Goal: Task Accomplishment & Management: Complete application form

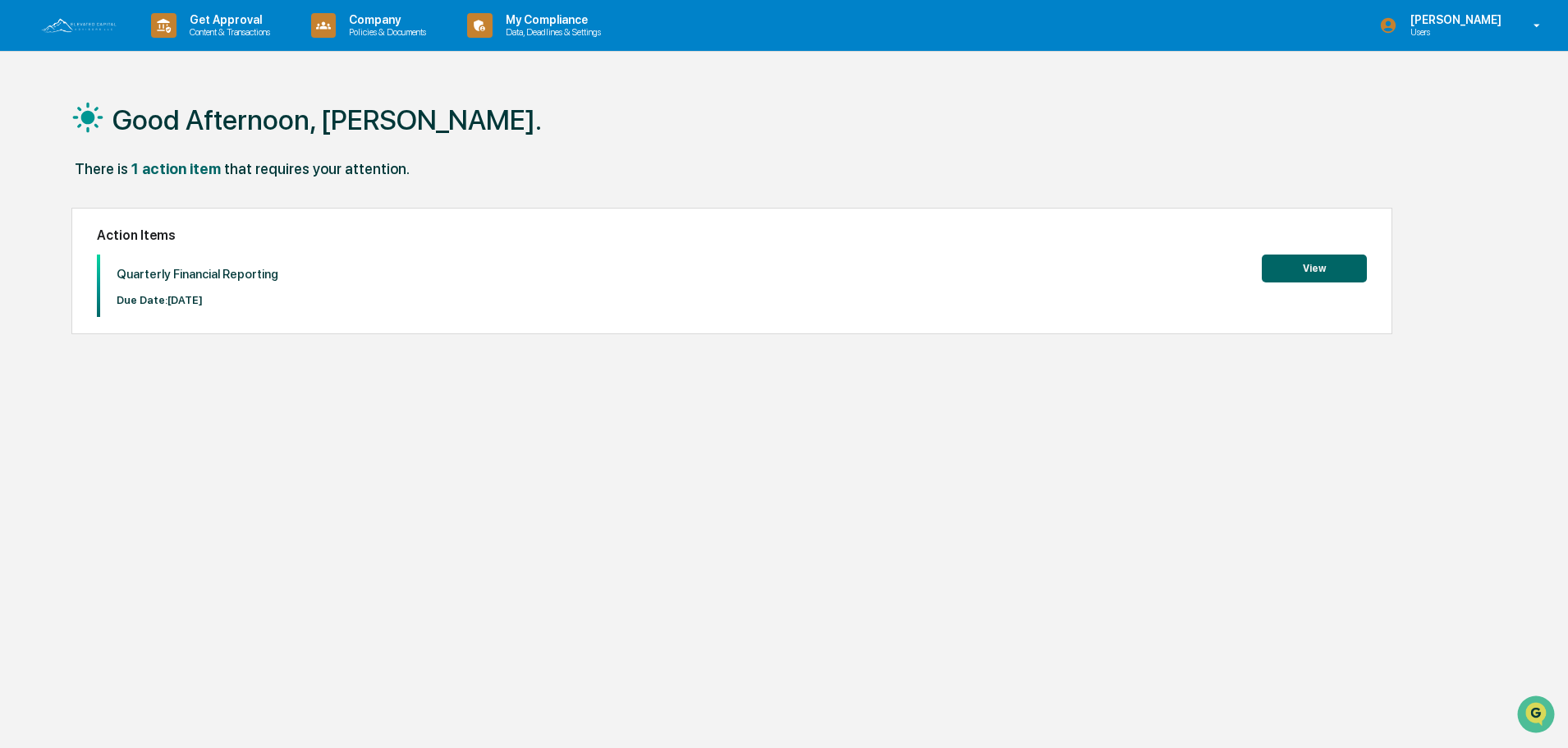
click at [1302, 264] on button "View" at bounding box center [1313, 269] width 105 height 28
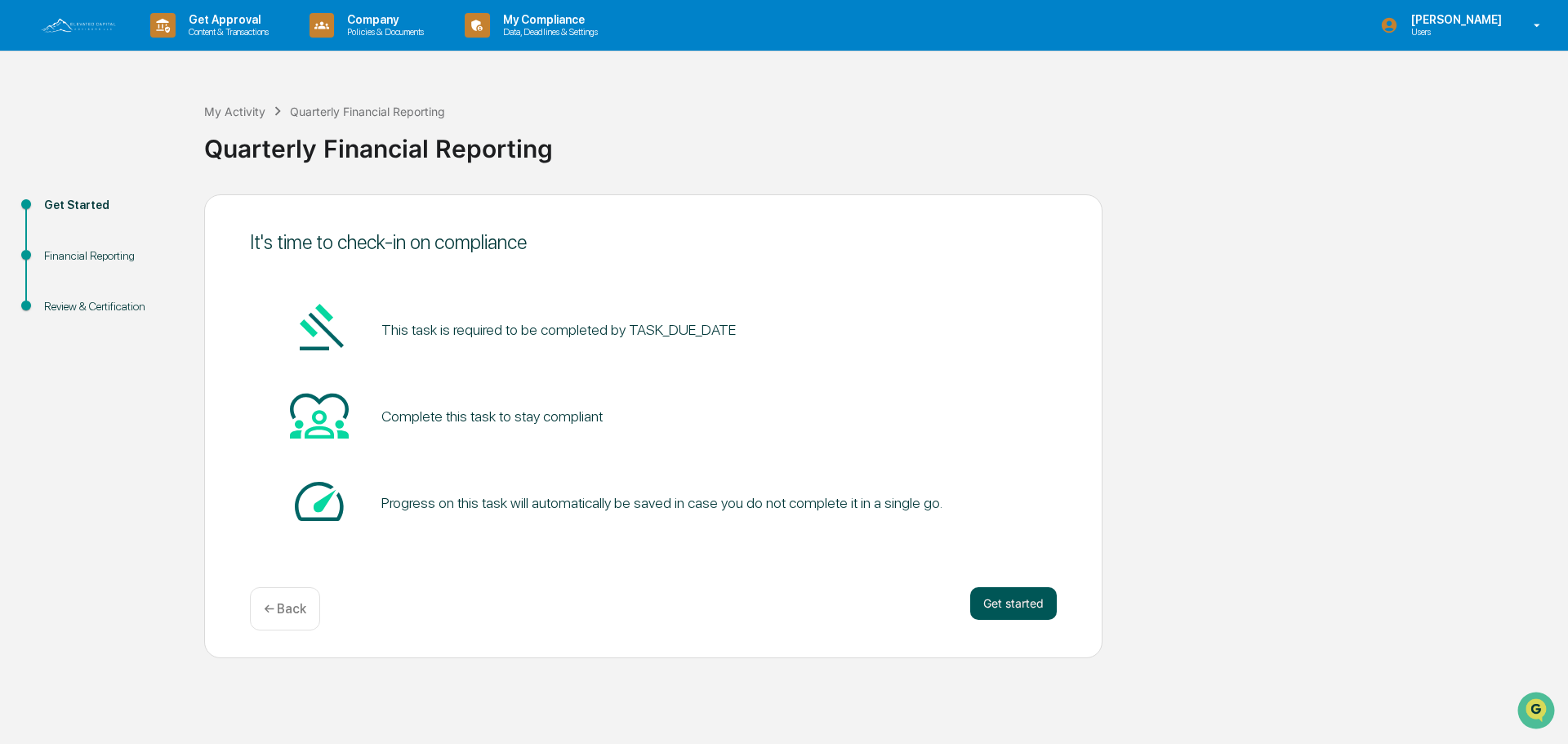
click at [1017, 599] on button "Get started" at bounding box center [1013, 604] width 87 height 33
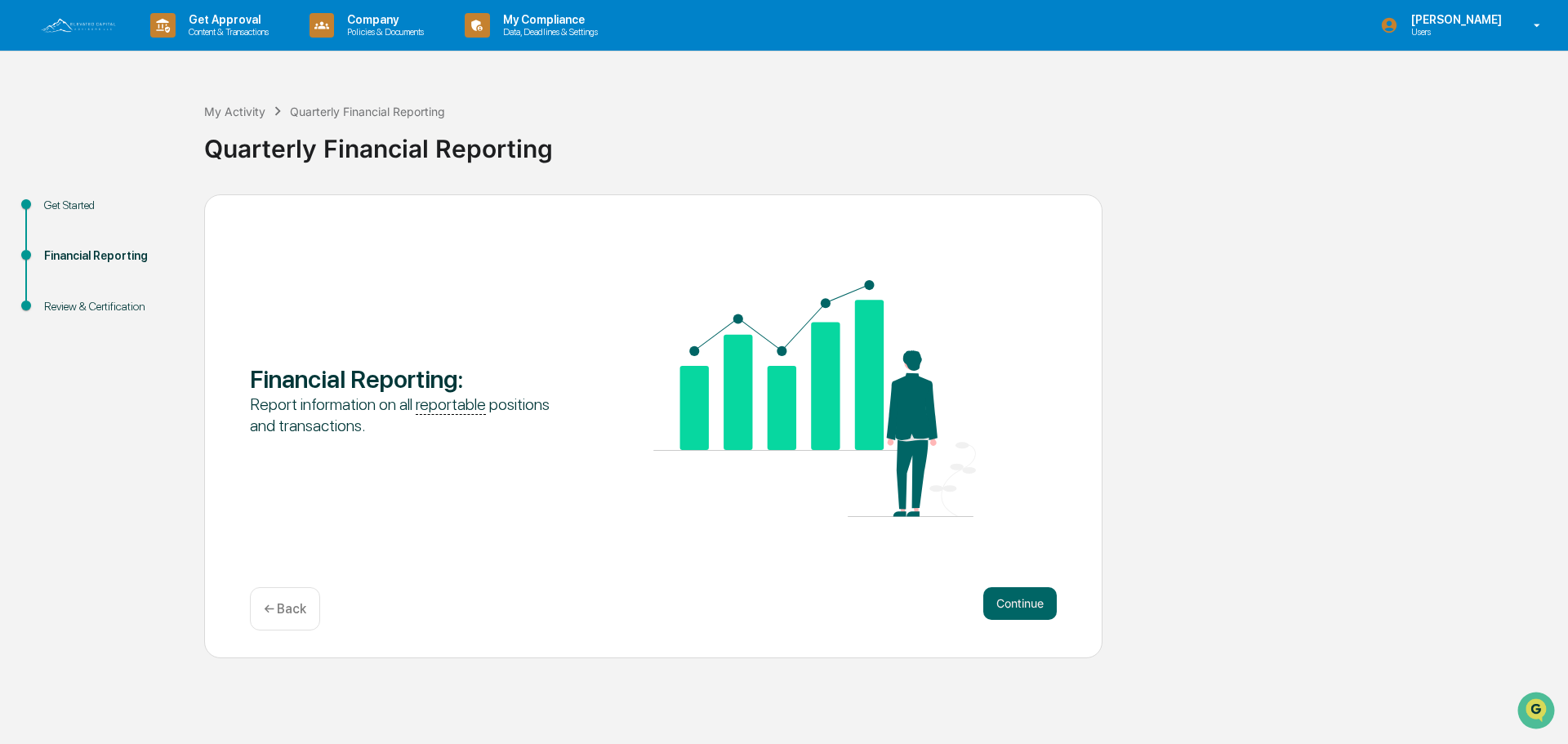
click at [1017, 599] on button "Continue" at bounding box center [1020, 604] width 74 height 33
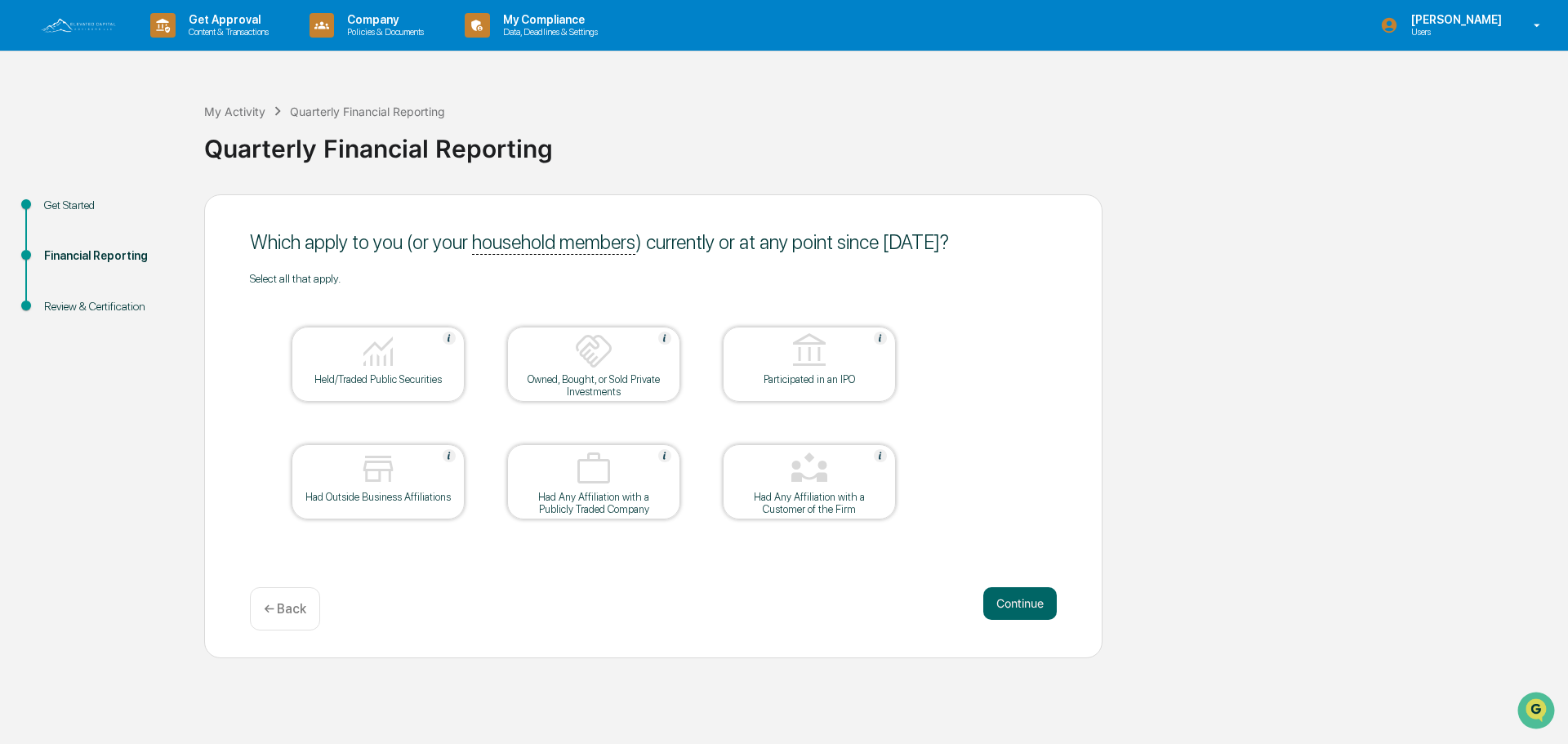
click at [1017, 599] on button "Continue" at bounding box center [1020, 604] width 74 height 33
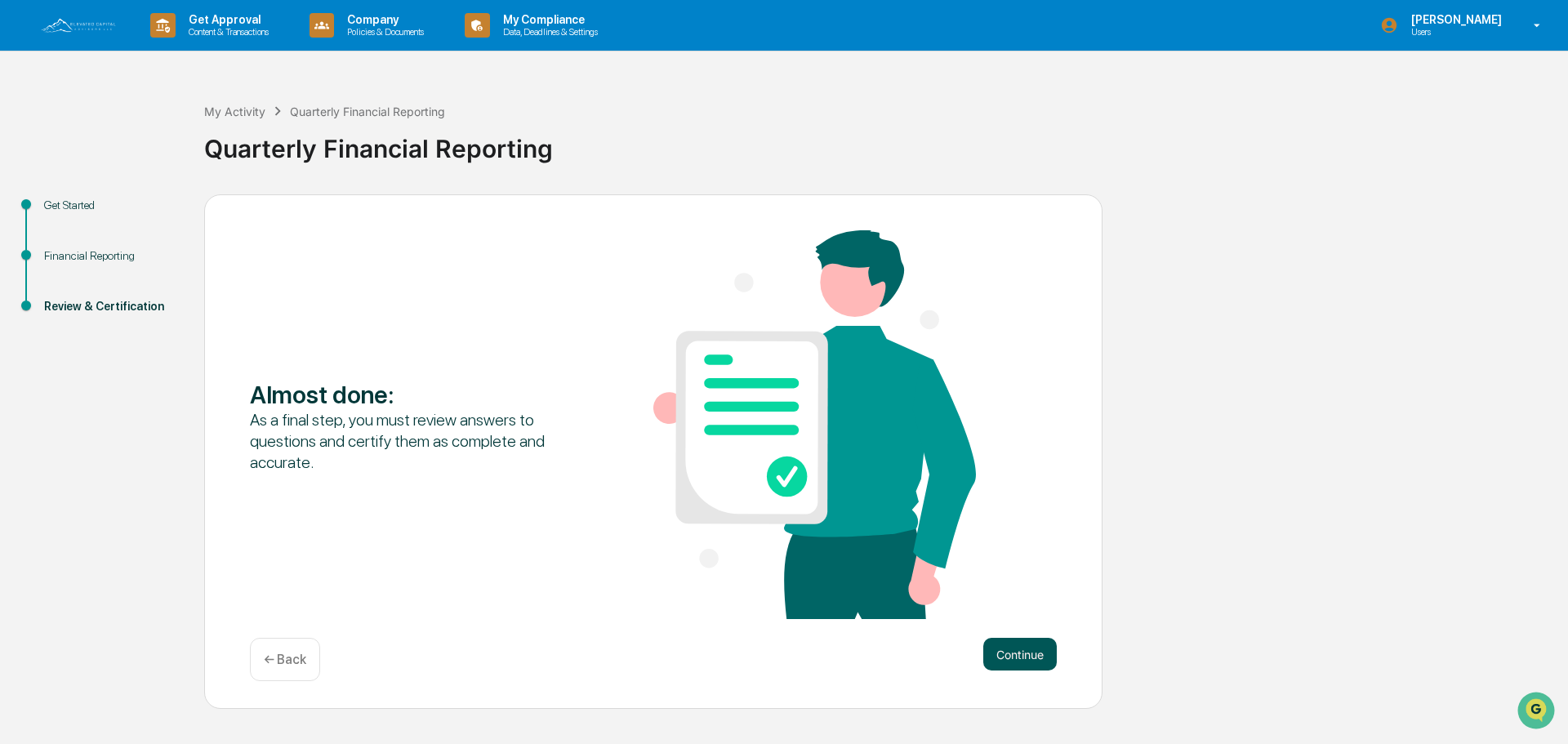
click at [1015, 651] on button "Continue" at bounding box center [1020, 653] width 74 height 33
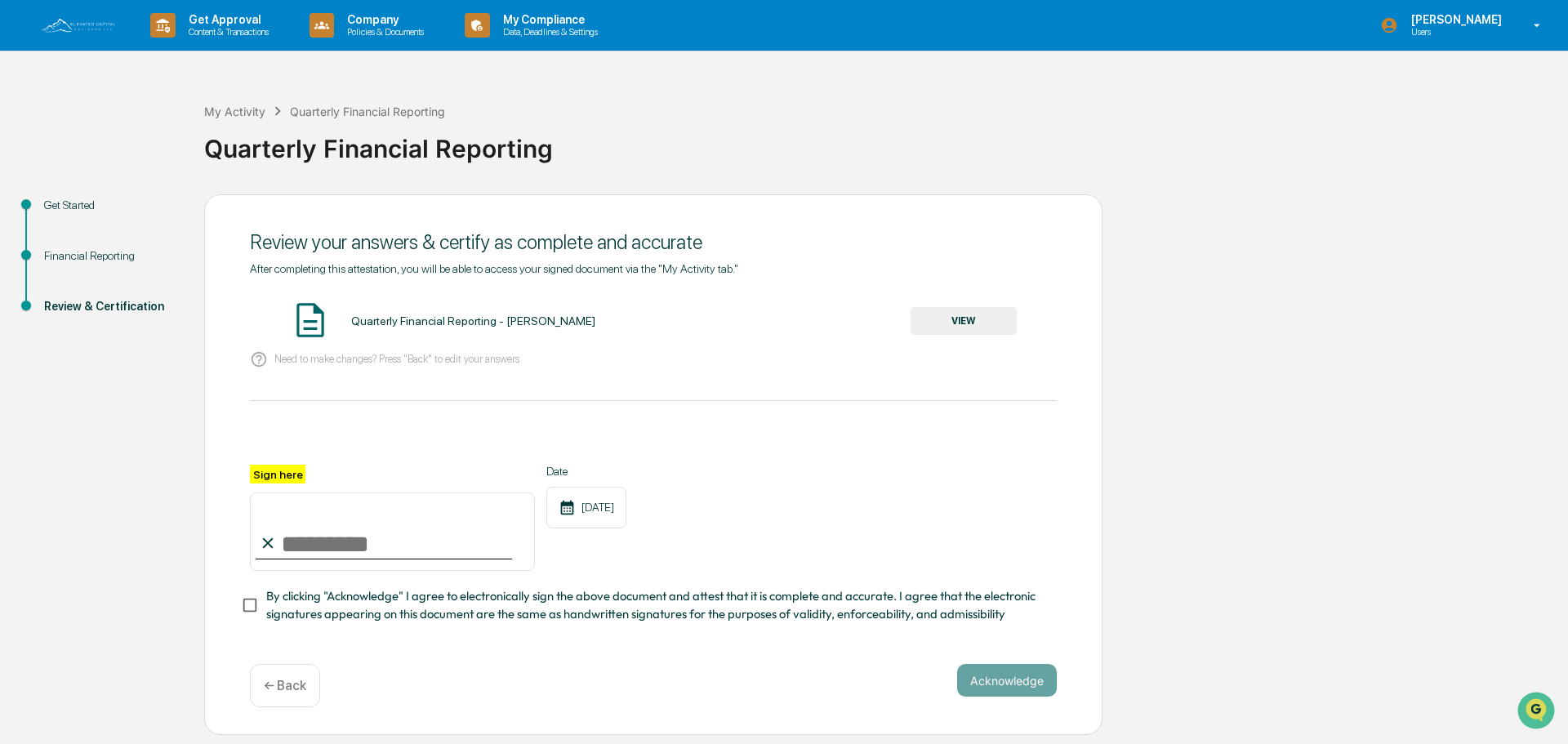
click at [343, 552] on input "Sign here" at bounding box center [392, 531] width 285 height 79
type input "**********"
click at [1019, 670] on button "Acknowledge" at bounding box center [1007, 680] width 99 height 33
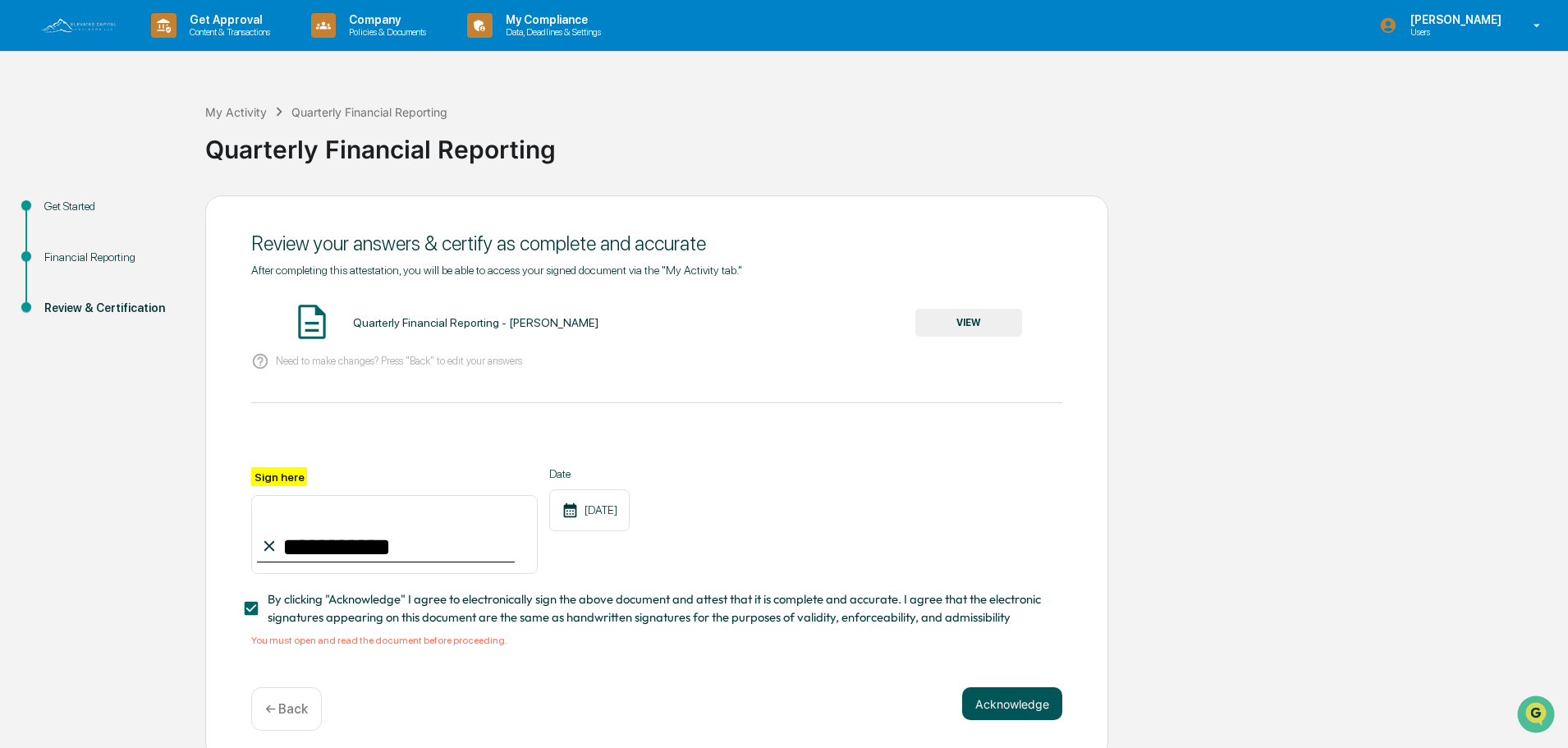
click at [1023, 696] on button "Acknowledge" at bounding box center [1012, 703] width 100 height 33
click at [936, 318] on button "VIEW" at bounding box center [968, 323] width 107 height 28
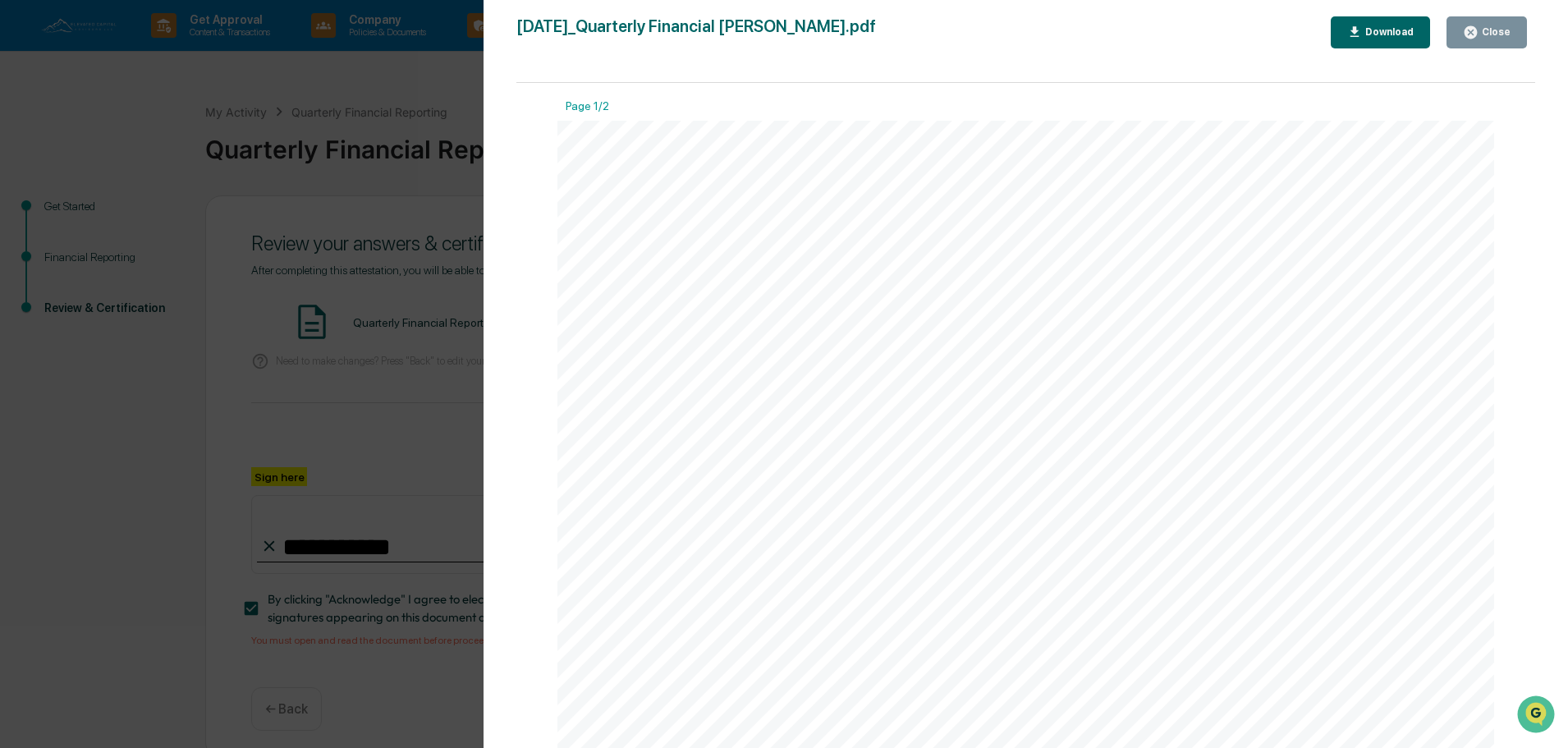
click at [1468, 28] on icon "button" at bounding box center [1471, 33] width 16 height 16
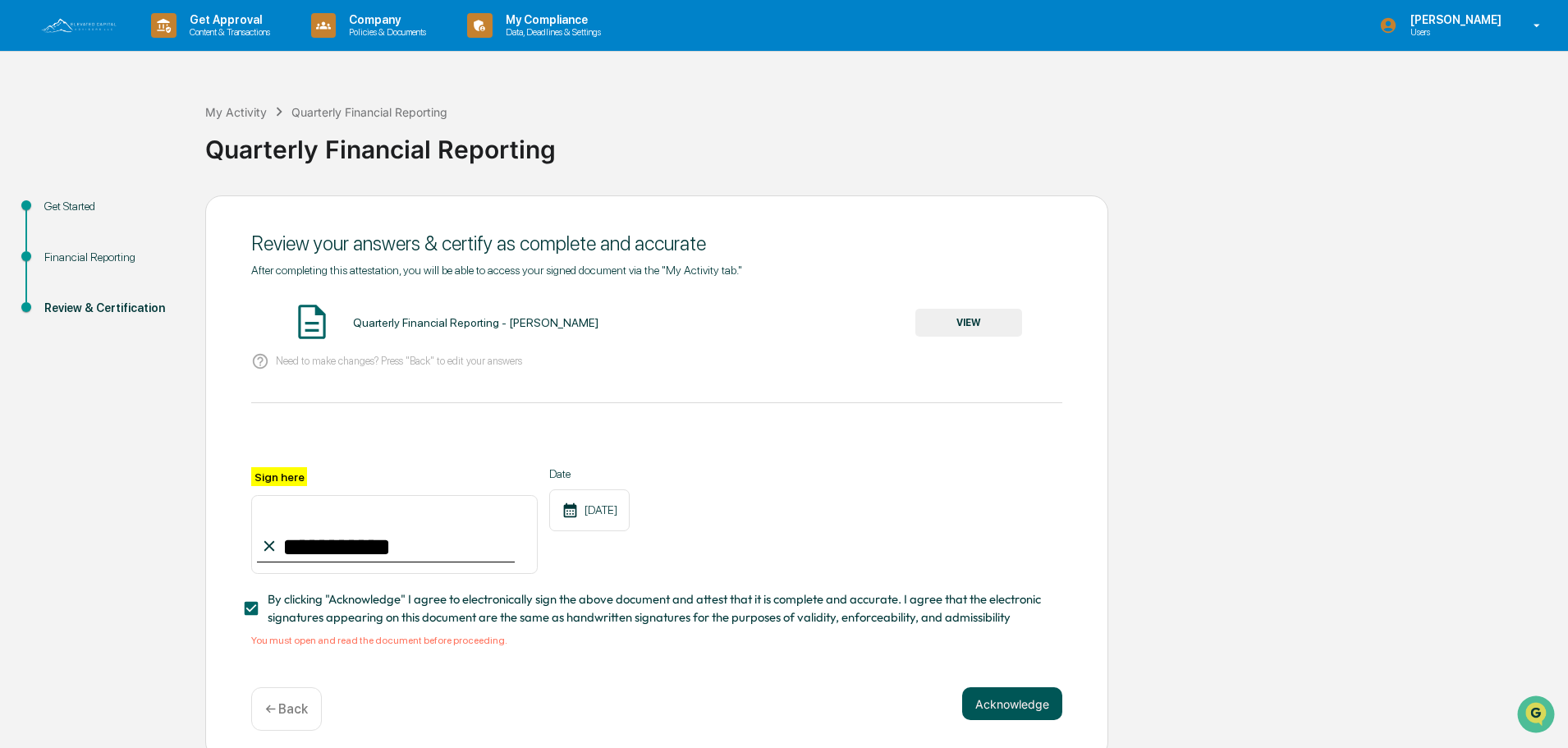
click at [1000, 710] on button "Acknowledge" at bounding box center [1012, 703] width 100 height 33
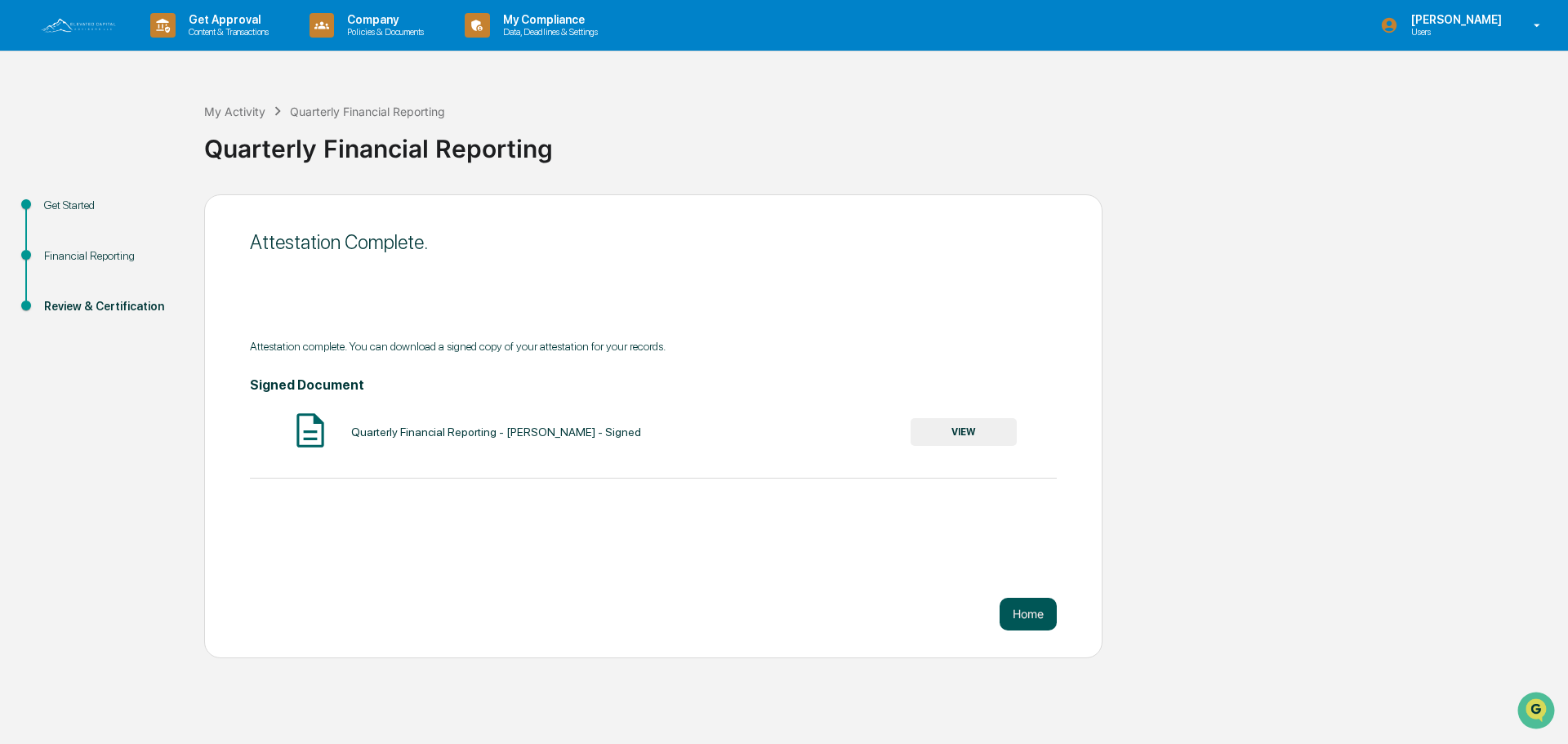
click at [1021, 615] on button "Home" at bounding box center [1027, 614] width 57 height 33
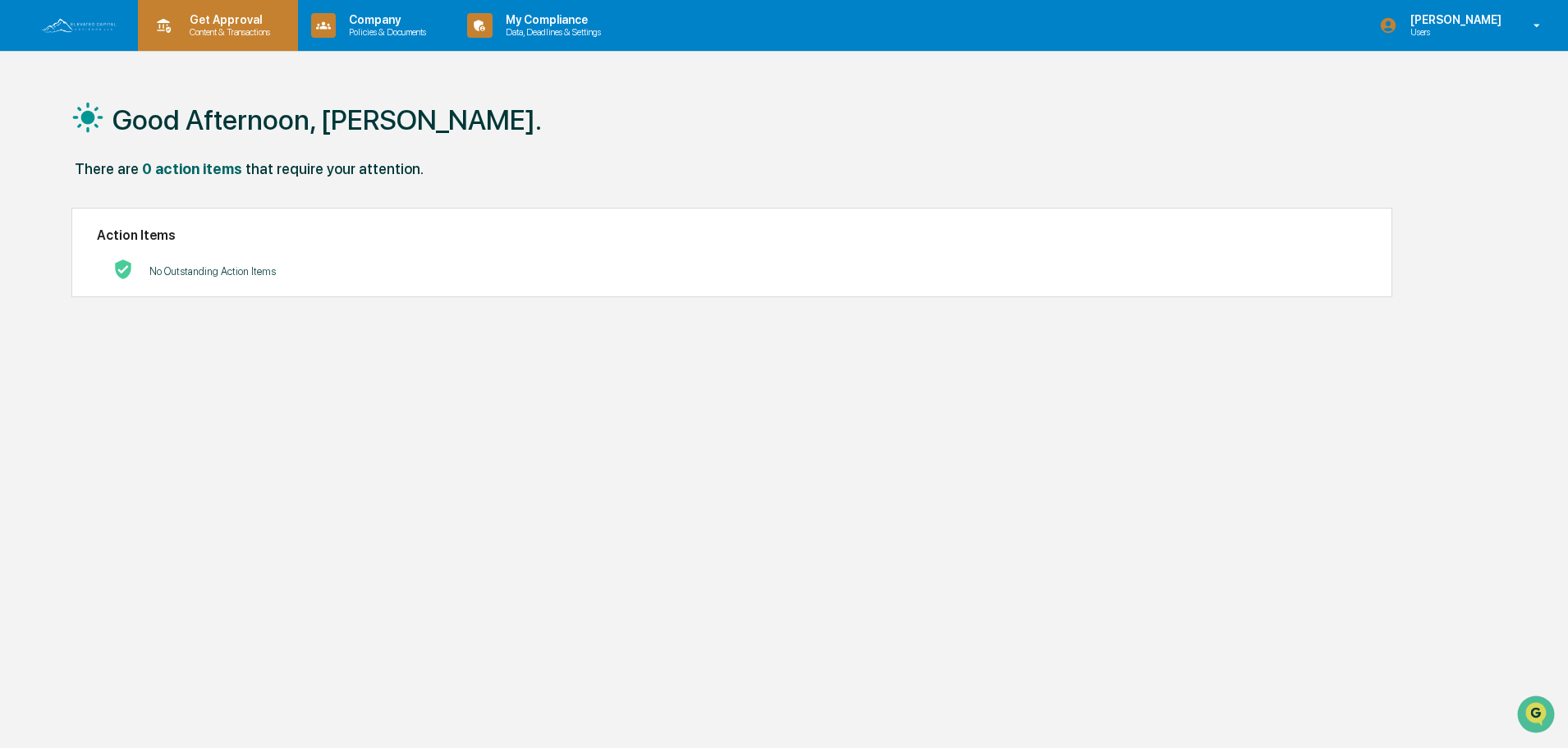
click at [219, 30] on p "Content & Transactions" at bounding box center [228, 31] width 102 height 11
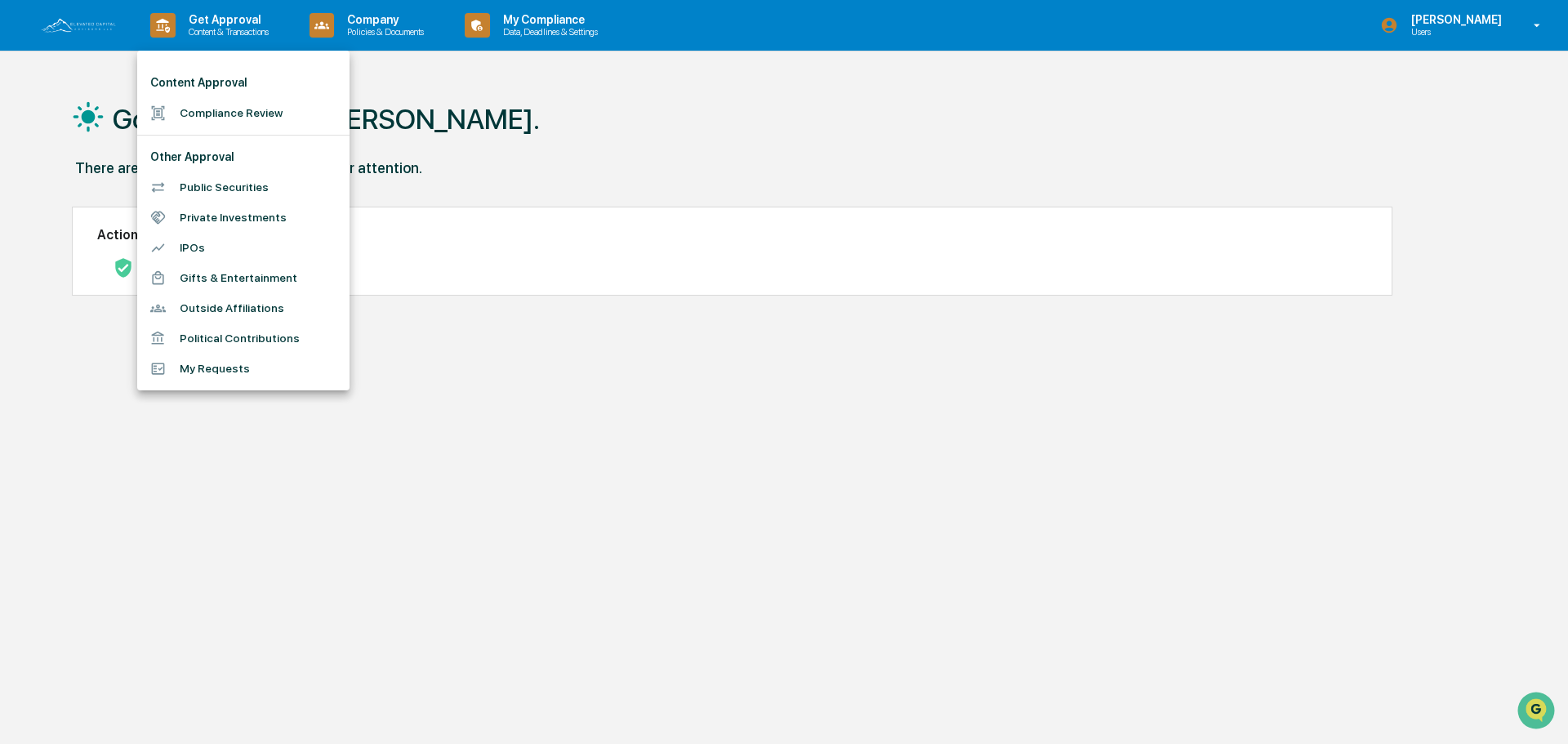
click at [203, 112] on li "Compliance Review" at bounding box center [244, 113] width 213 height 30
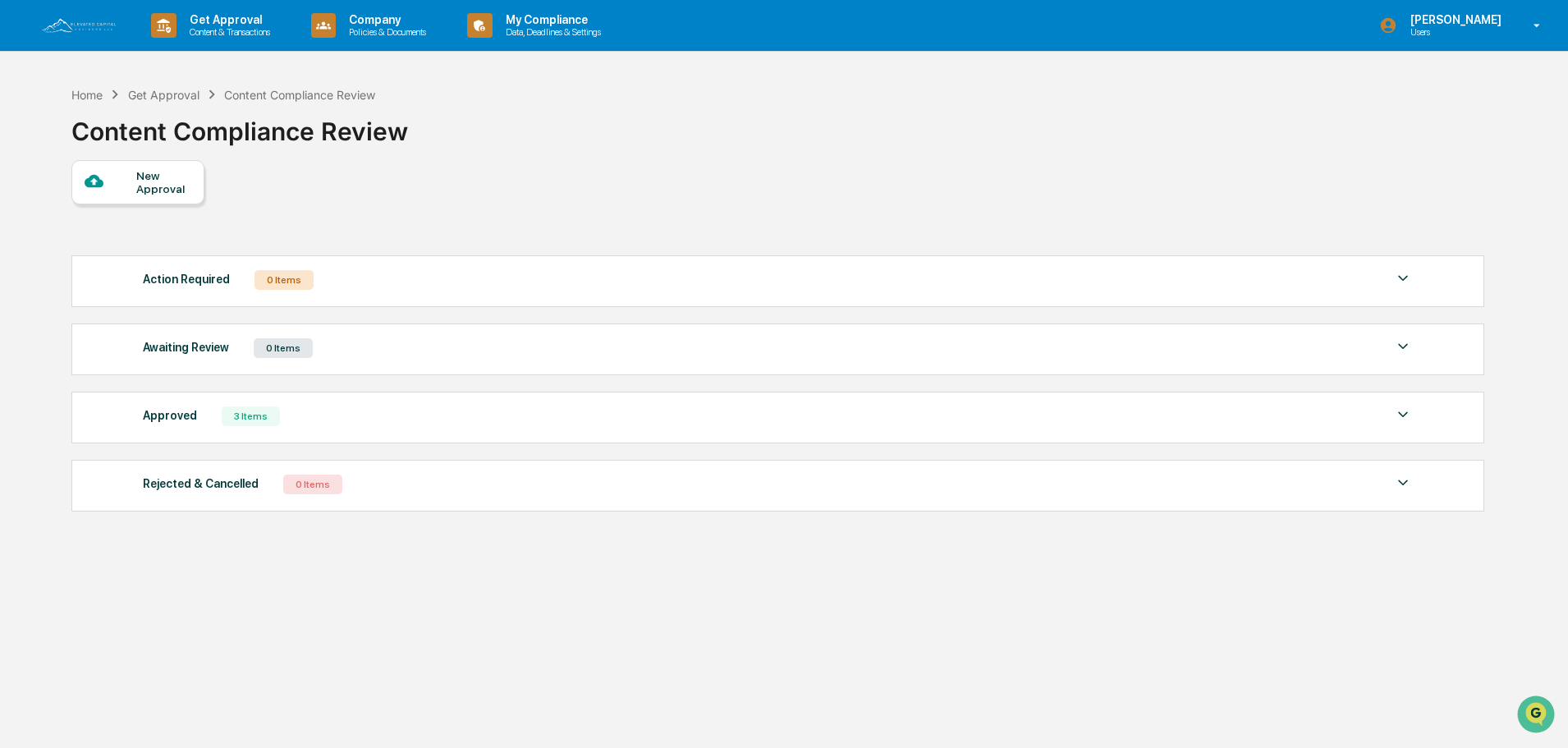
click at [153, 181] on div "New Approval" at bounding box center [163, 182] width 55 height 26
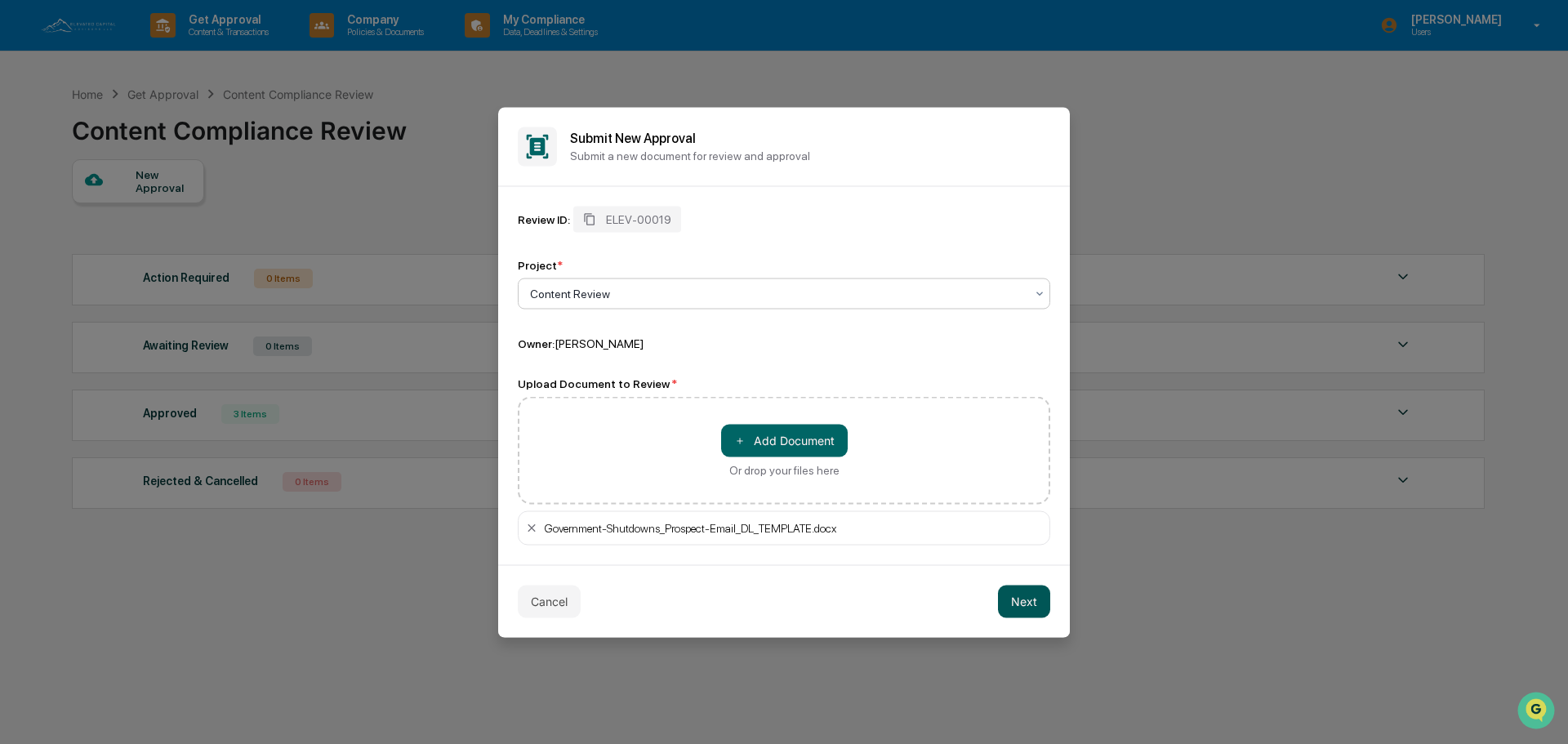
click at [1031, 595] on button "Next" at bounding box center [1024, 601] width 53 height 33
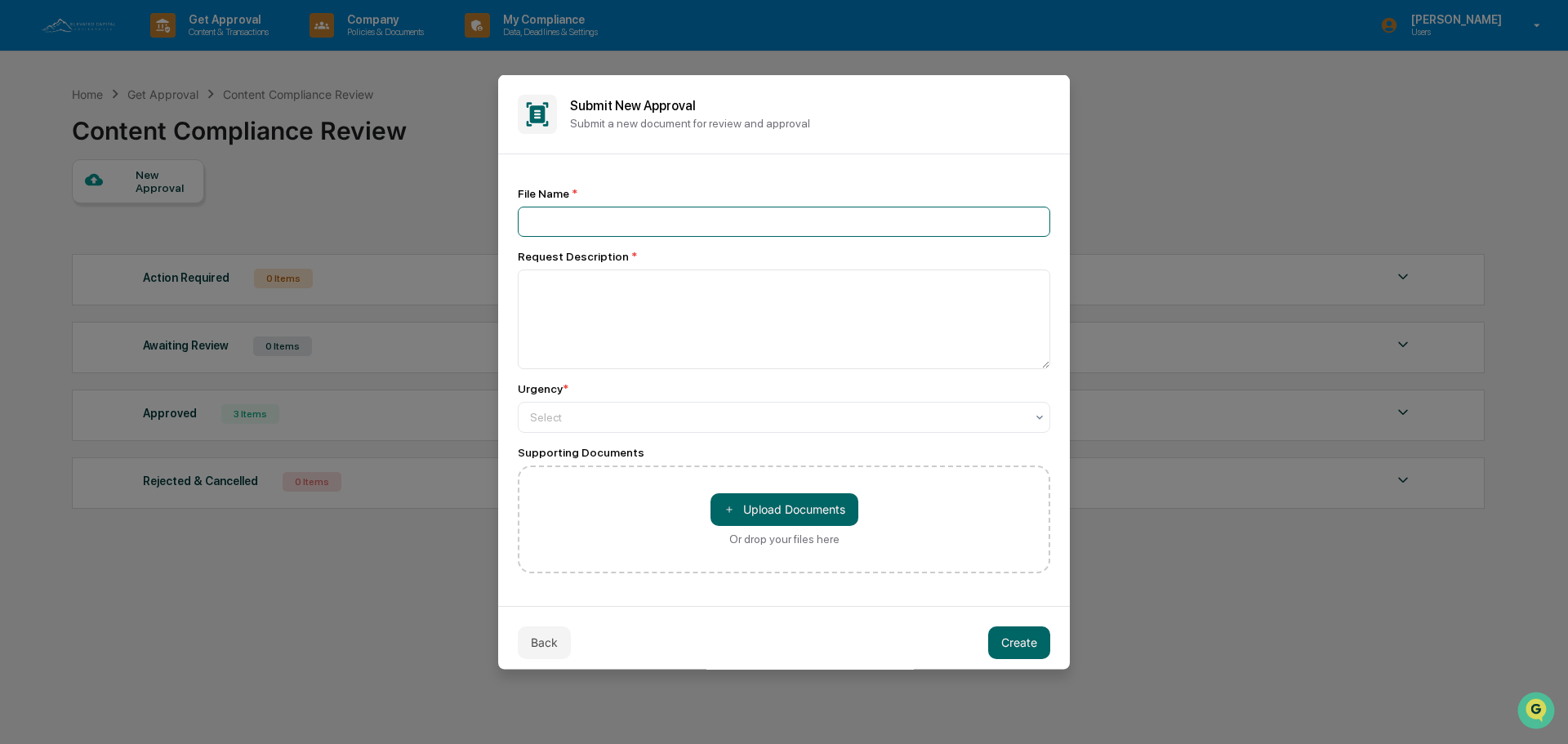
click at [587, 215] on input at bounding box center [784, 221] width 532 height 30
type input "**********"
click at [589, 287] on textarea at bounding box center [784, 318] width 532 height 99
click at [633, 413] on div at bounding box center [778, 417] width 495 height 16
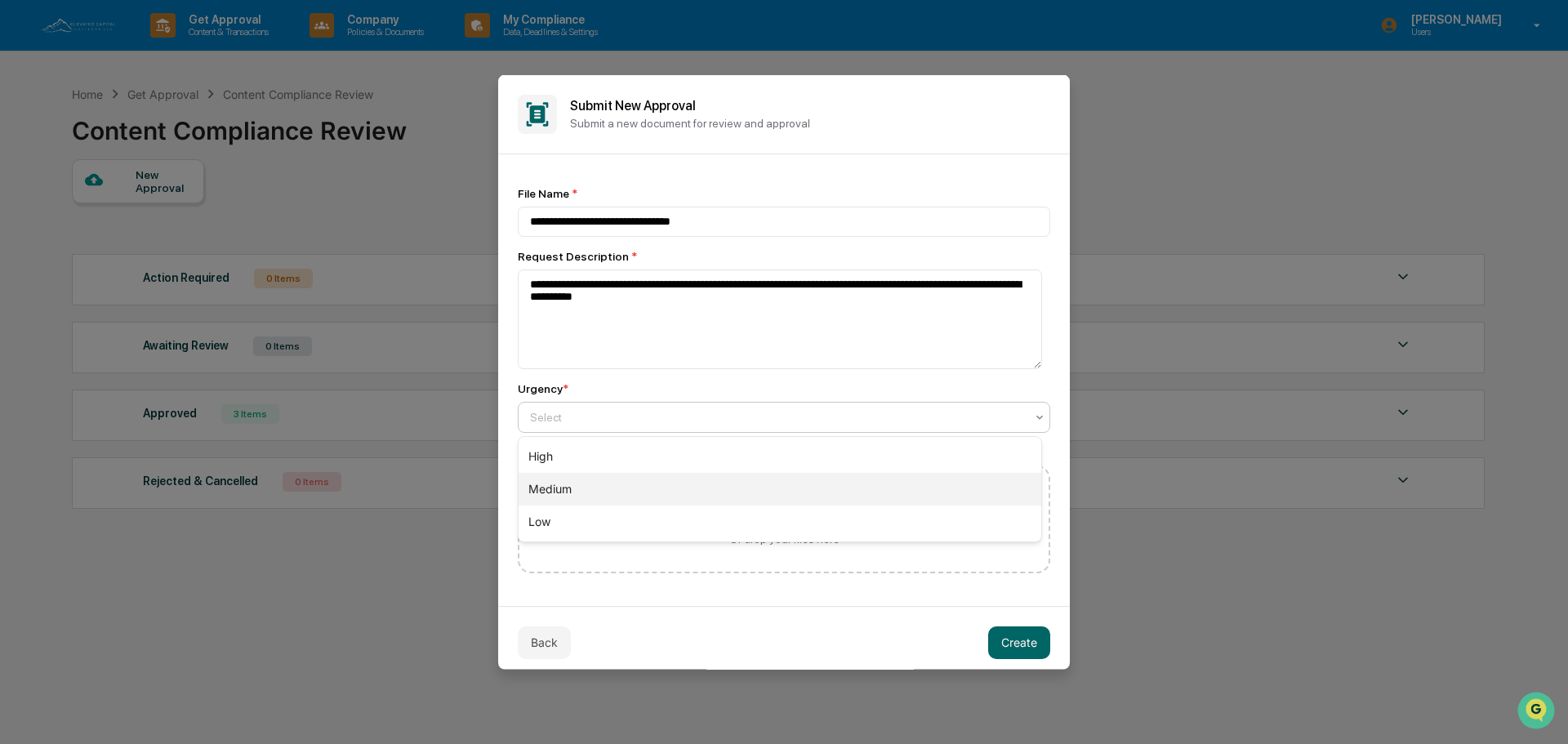
click at [578, 486] on div "Medium" at bounding box center [781, 489] width 523 height 33
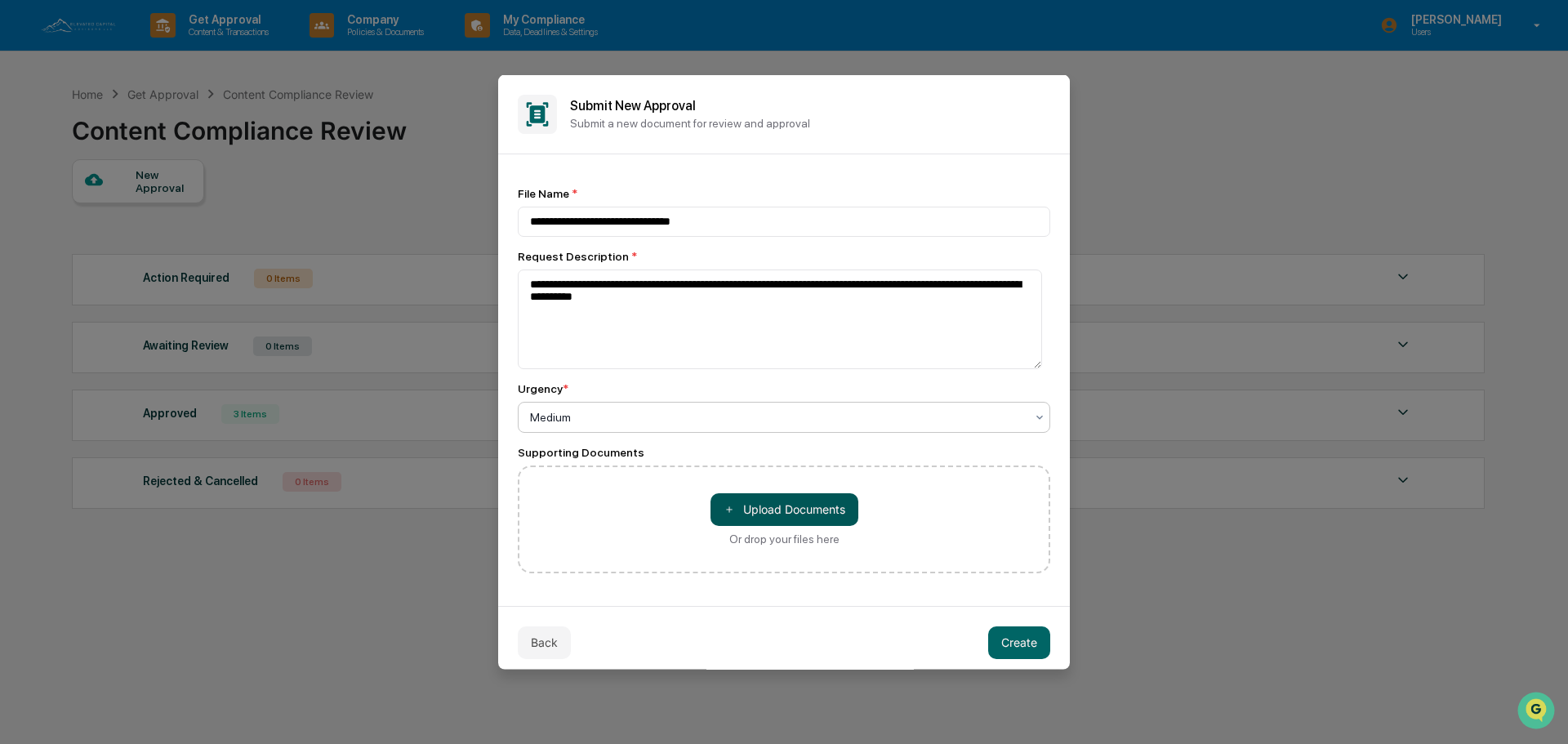
click at [791, 508] on button "＋ Upload Documents" at bounding box center [784, 508] width 148 height 33
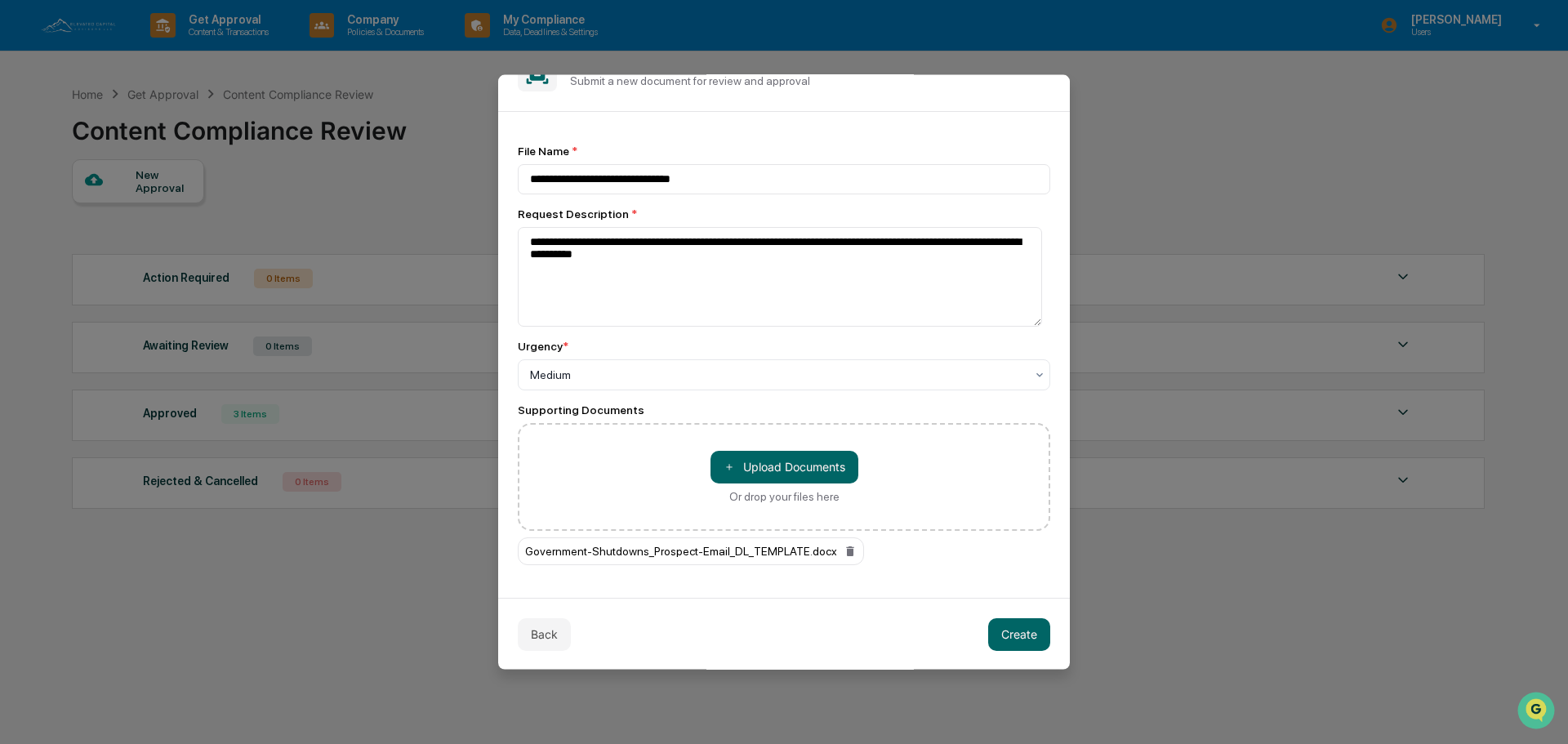
click at [803, 469] on button "＋ Upload Documents" at bounding box center [784, 466] width 148 height 33
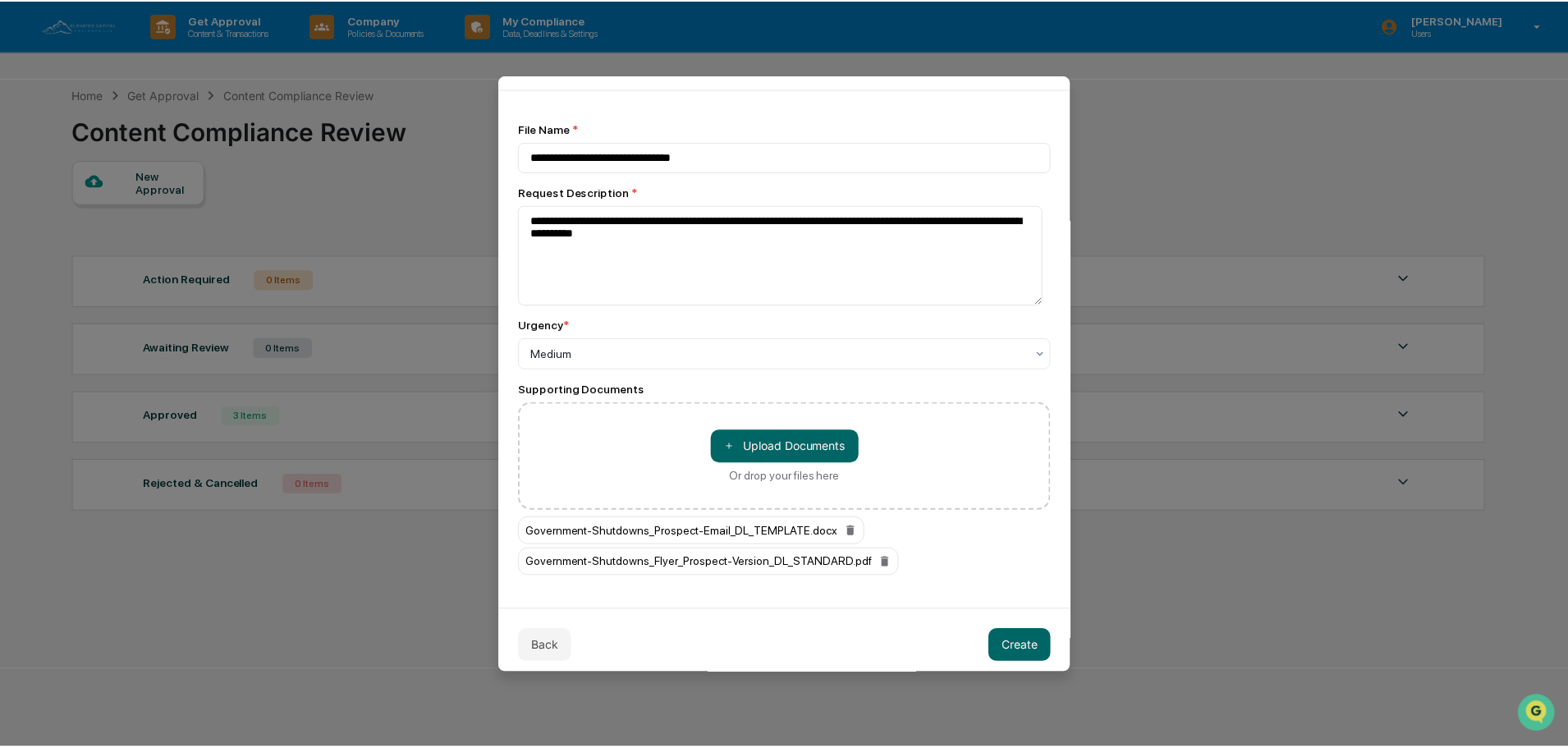
scroll to position [75, 0]
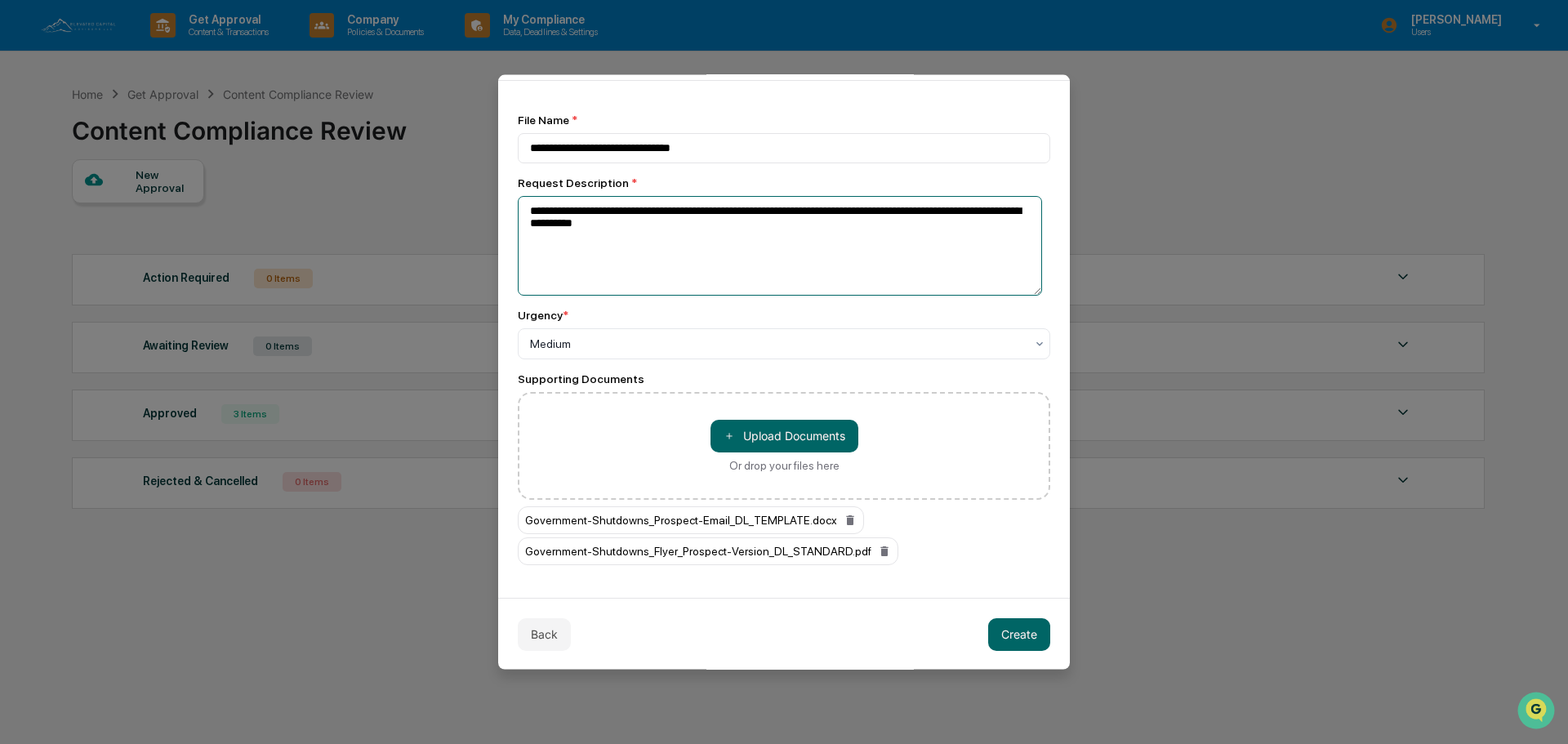
click at [678, 231] on textarea "**********" at bounding box center [780, 245] width 524 height 99
type textarea "**********"
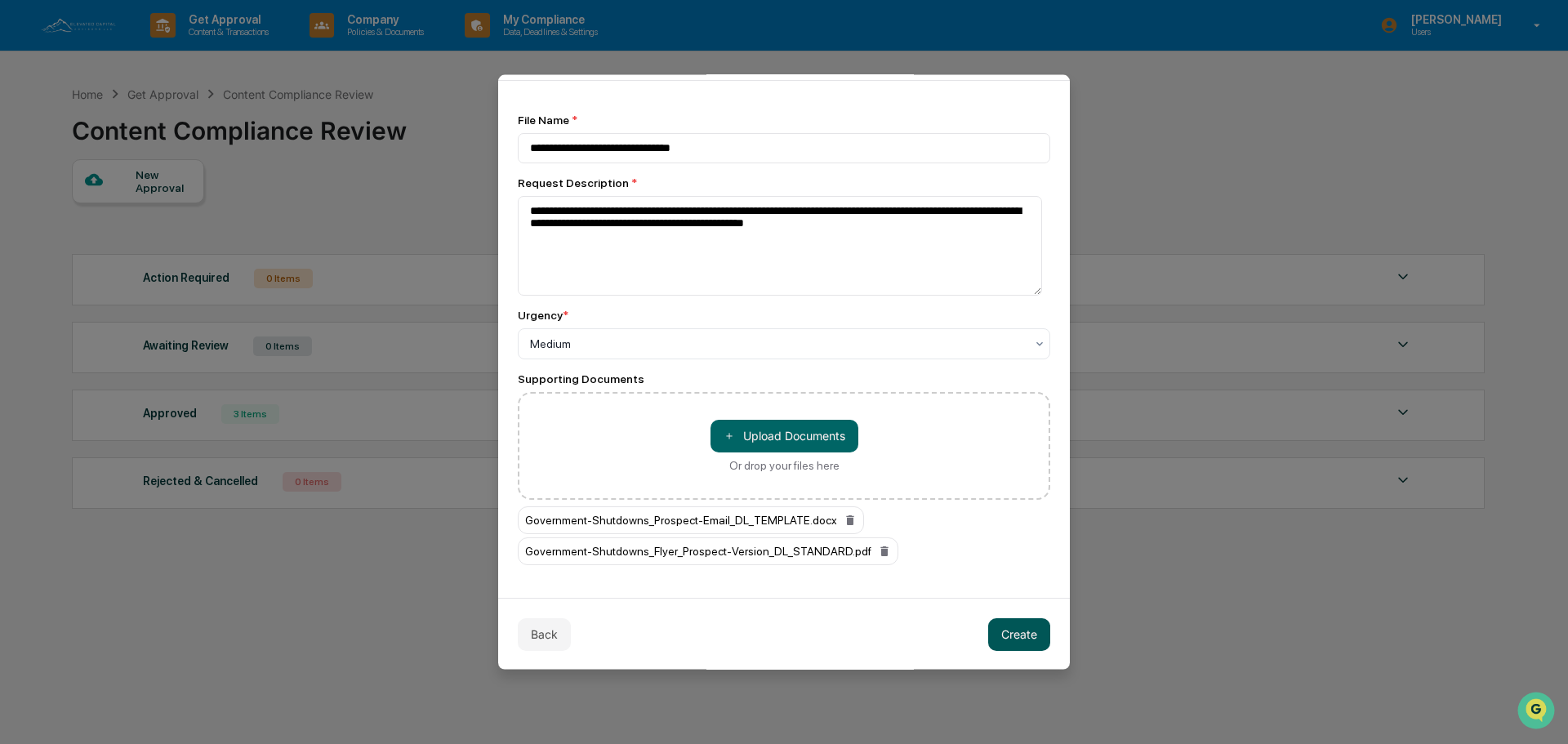
click at [1008, 620] on button "Create" at bounding box center [1019, 634] width 62 height 33
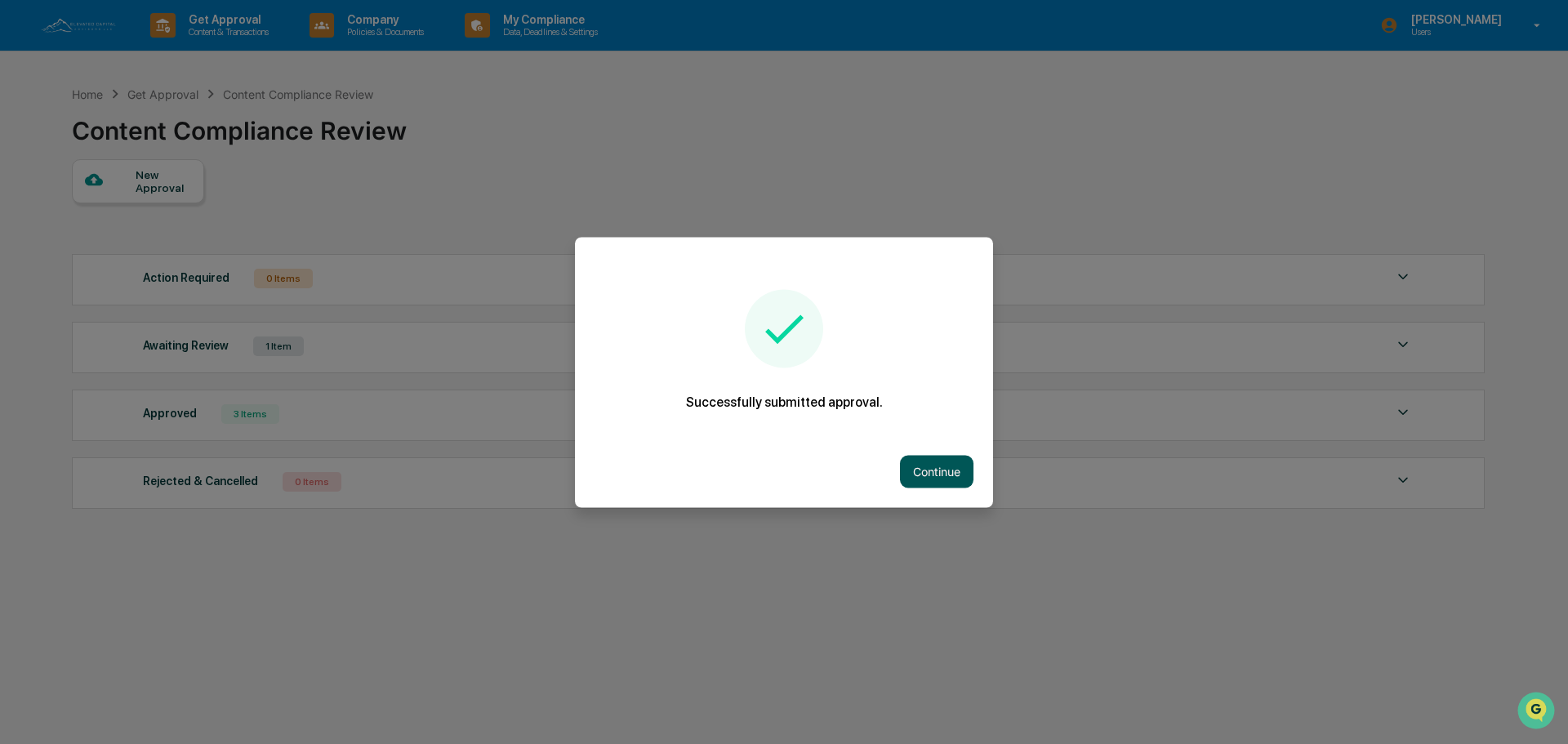
click at [934, 468] on button "Continue" at bounding box center [937, 470] width 74 height 33
